Goal: Information Seeking & Learning: Learn about a topic

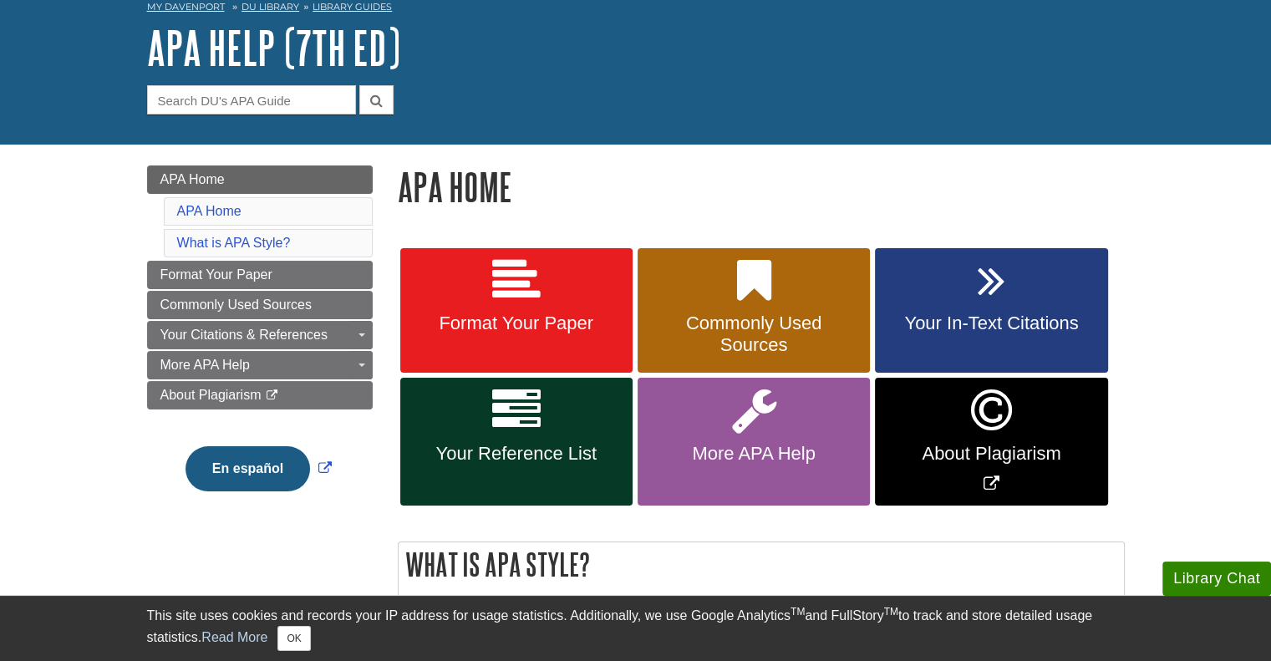
scroll to position [167, 0]
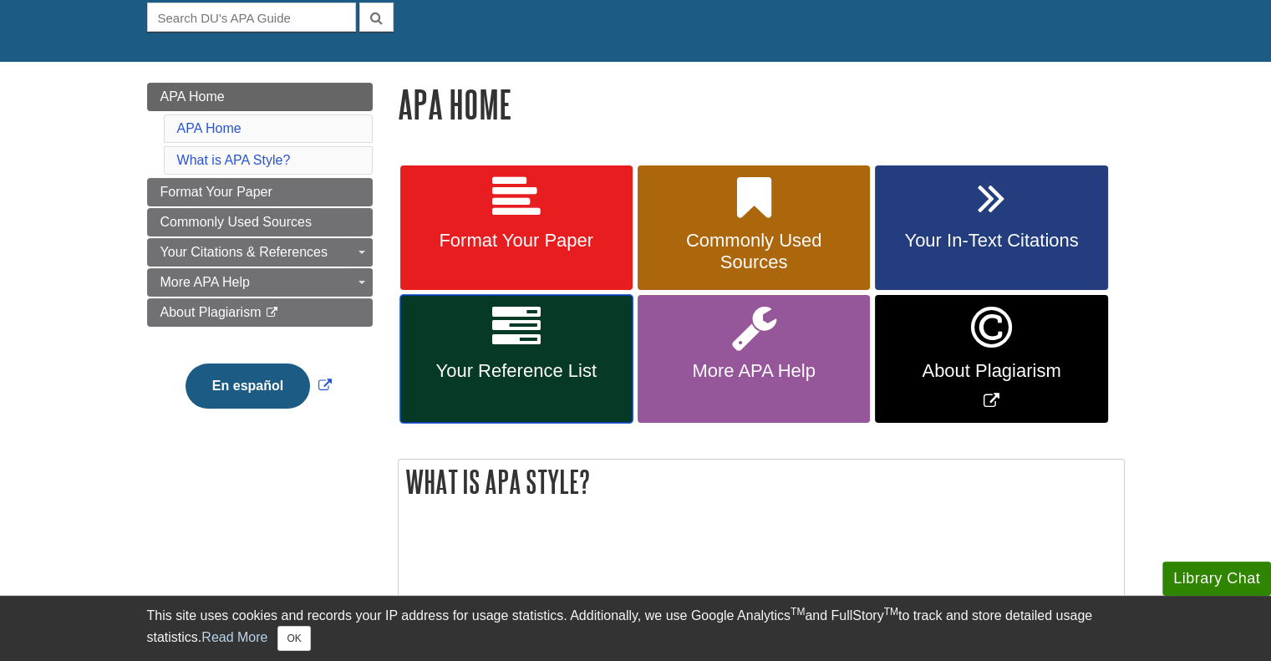
click at [516, 370] on span "Your Reference List" at bounding box center [516, 371] width 207 height 22
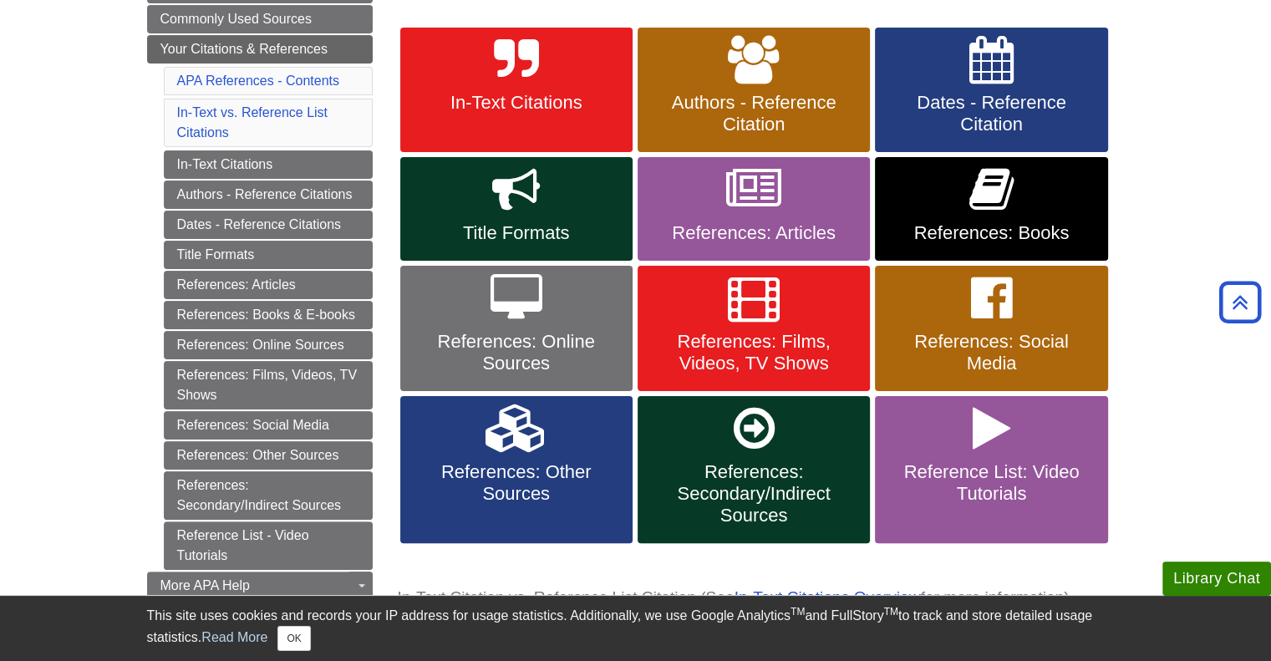
scroll to position [334, 0]
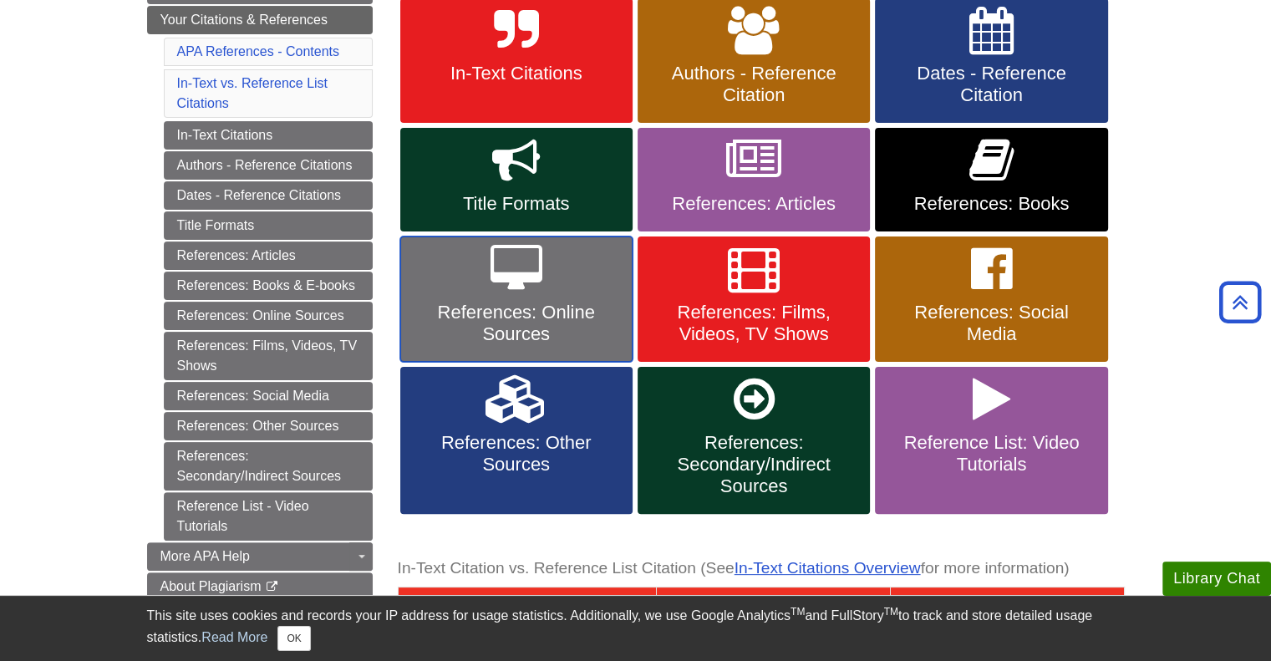
click at [518, 300] on link "References: Online Sources" at bounding box center [516, 298] width 232 height 125
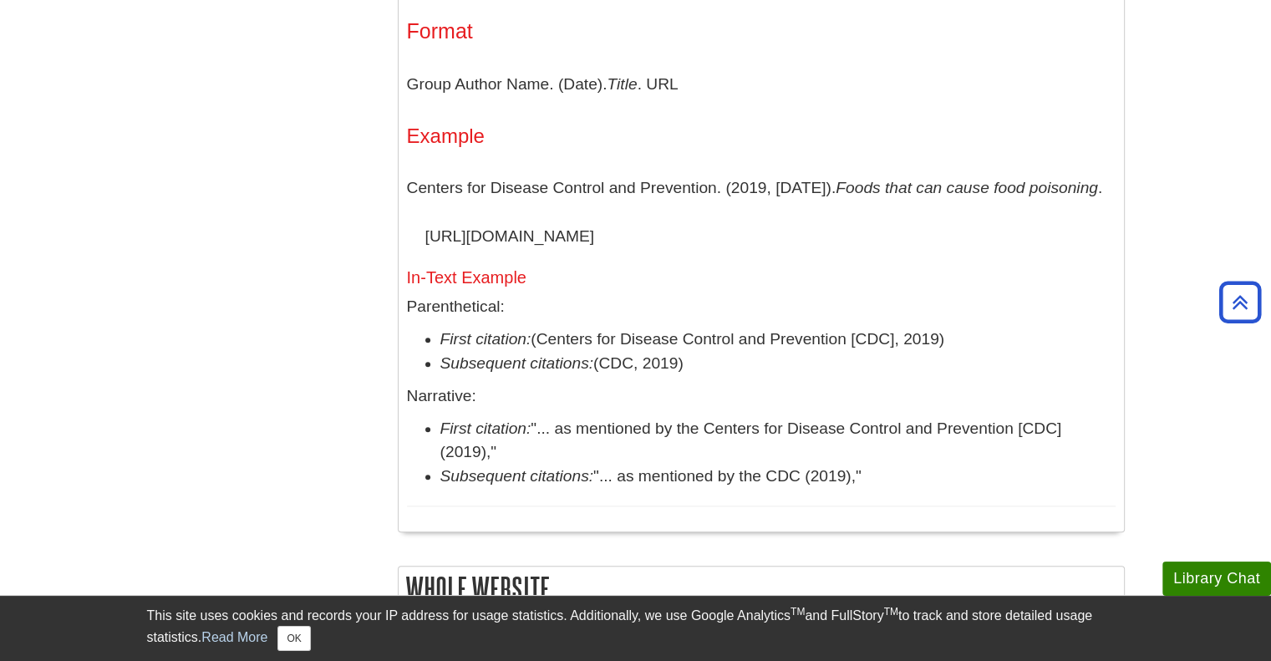
scroll to position [1671, 0]
